Goal: Find specific page/section: Find specific page/section

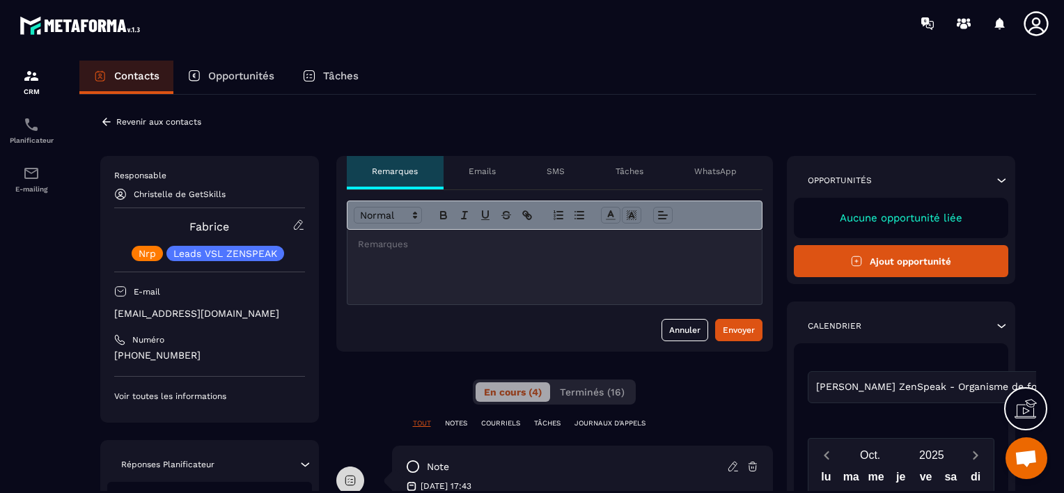
click at [120, 123] on p "Revenir aux contacts" at bounding box center [158, 122] width 85 height 10
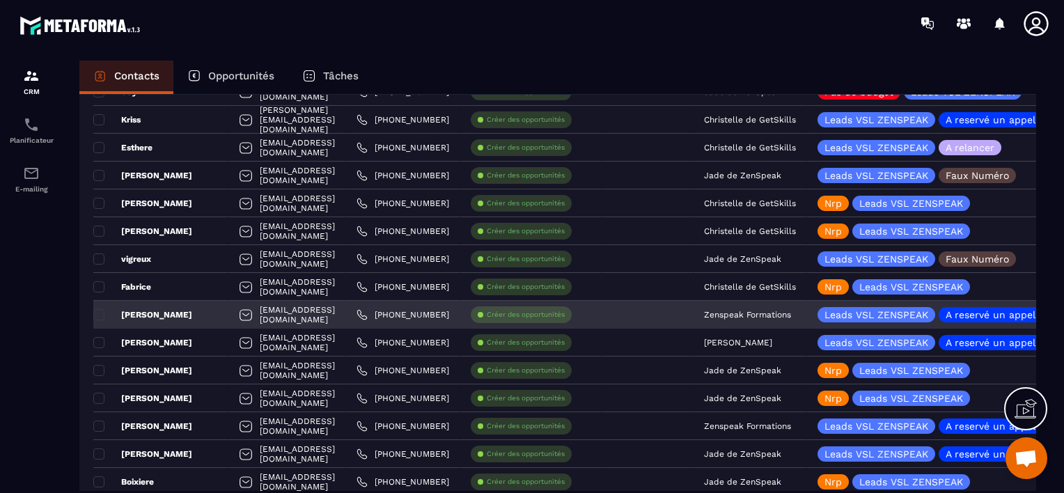
scroll to position [1719, 0]
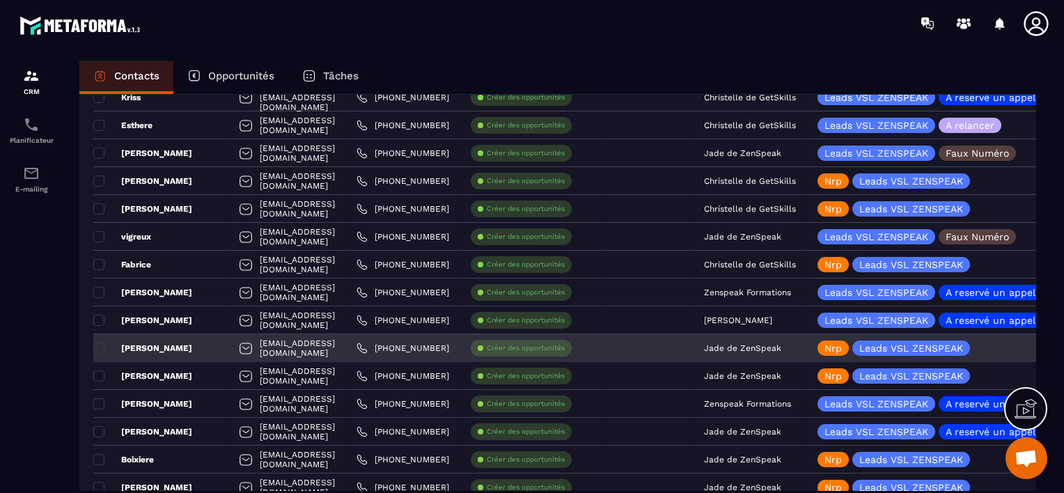
click at [781, 343] on p "Jade de ZenSpeak" at bounding box center [742, 348] width 77 height 10
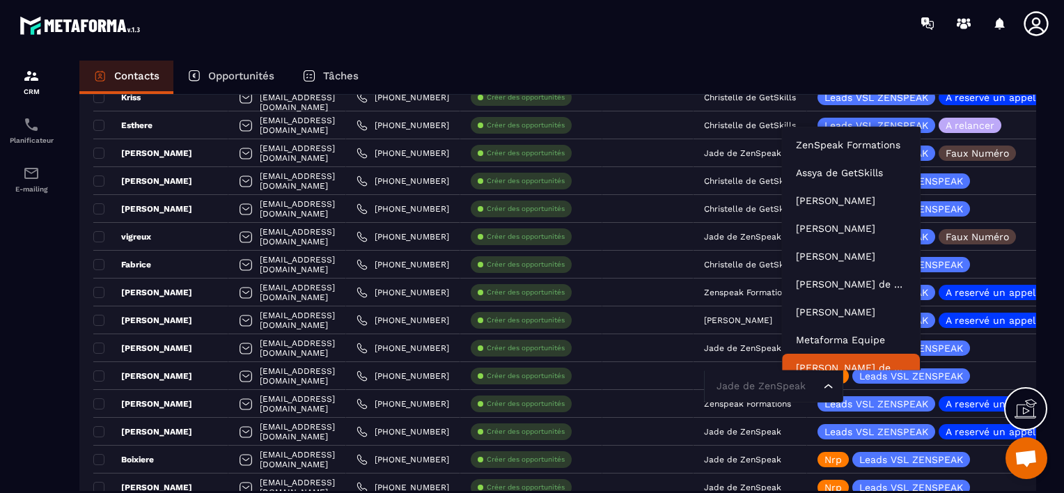
scroll to position [10, 0]
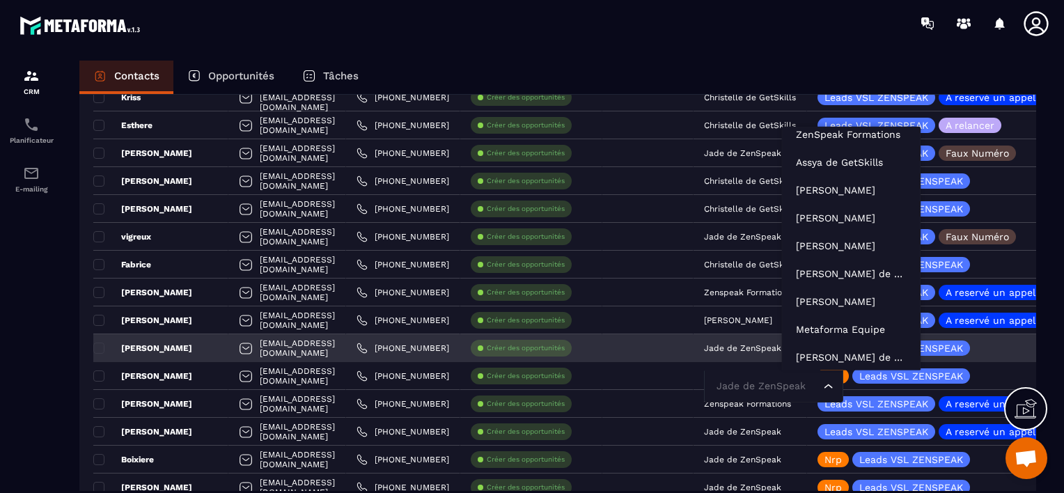
click at [804, 389] on input "Search for option" at bounding box center [766, 386] width 107 height 15
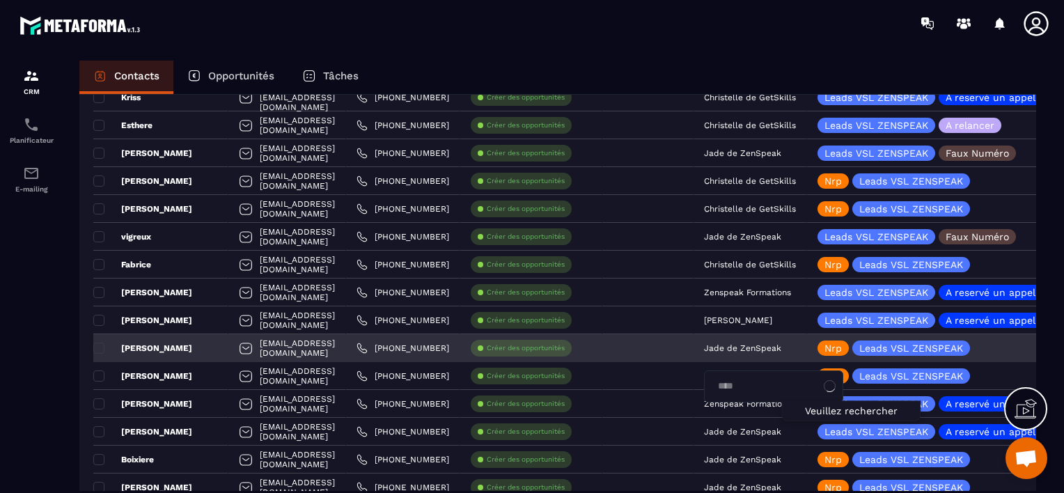
type input "*****"
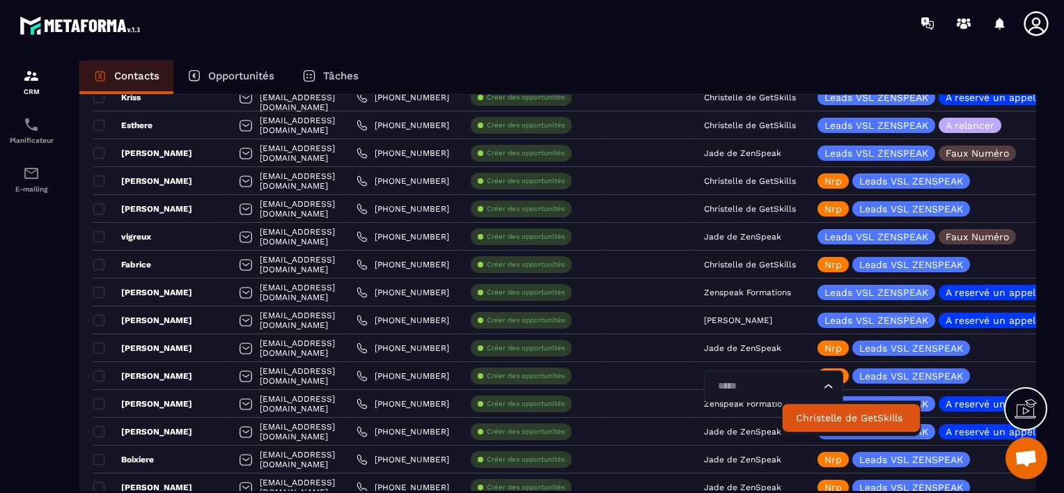
click at [838, 418] on p "Christelle de GetSkills" at bounding box center [851, 418] width 110 height 14
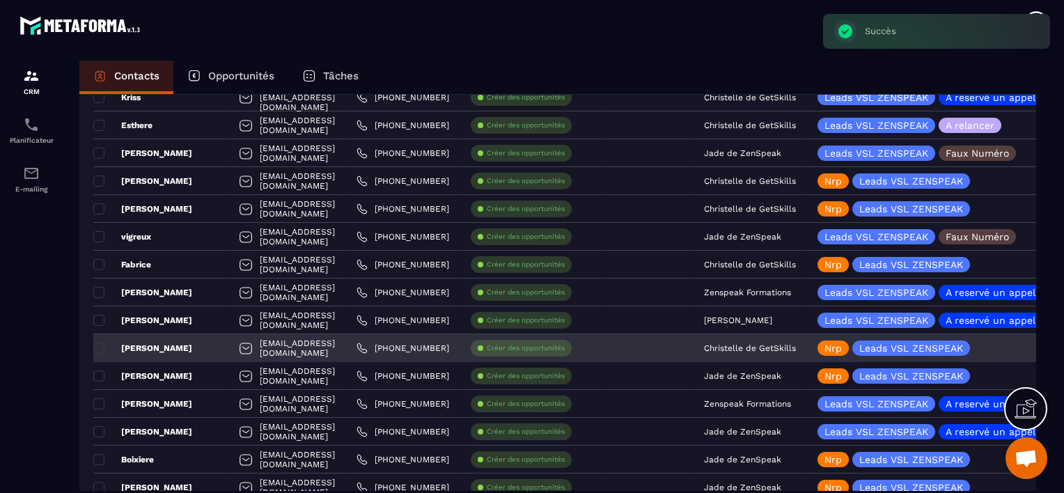
click at [181, 345] on div "[PERSON_NAME]" at bounding box center [160, 348] width 135 height 28
